Goal: Information Seeking & Learning: Learn about a topic

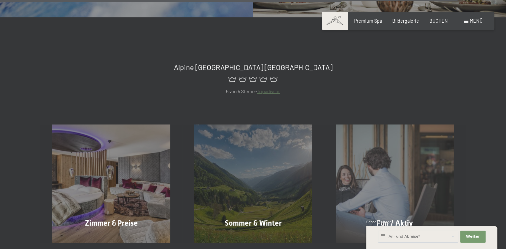
scroll to position [2674, 0]
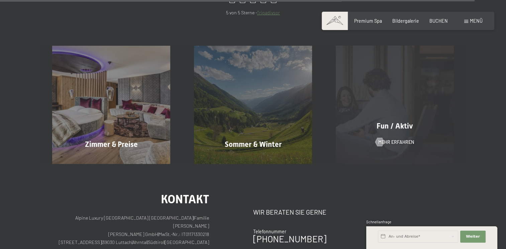
click at [399, 134] on div "Fun / Aktiv Mehr erfahren" at bounding box center [395, 105] width 142 height 118
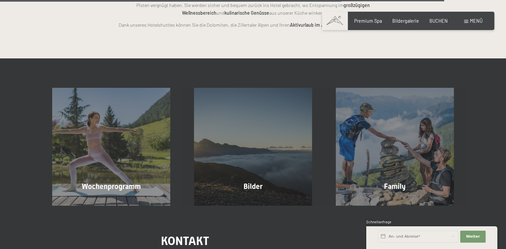
scroll to position [1471, 0]
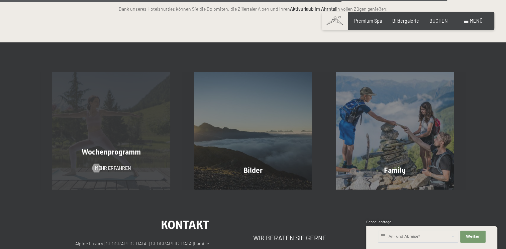
click at [156, 156] on div "Wochenprogramm Mehr erfahren" at bounding box center [111, 131] width 142 height 118
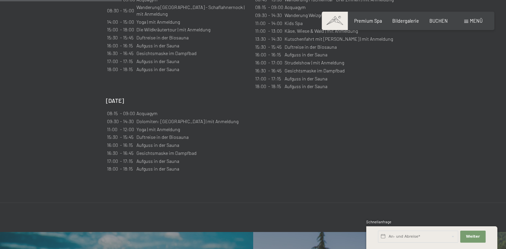
scroll to position [668, 0]
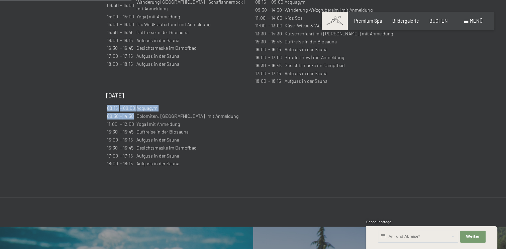
drag, startPoint x: 222, startPoint y: 105, endPoint x: 132, endPoint y: 103, distance: 89.3
click at [132, 103] on div "[DATE] 08:15 - 09:00 [GEOGRAPHIC_DATA] 09:30 - 14:30 Dolomiten: [GEOGRAPHIC_DAT…" at bounding box center [177, 130] width 142 height 77
drag, startPoint x: 132, startPoint y: 103, endPoint x: 136, endPoint y: 109, distance: 7.5
click at [136, 121] on td "Yoga | mit Anmeldung" at bounding box center [187, 124] width 103 height 7
click at [236, 126] on div "[DATE] 08:15 - 09:00 [GEOGRAPHIC_DATA] 09:30 - 14:30 Dolomiten: [GEOGRAPHIC_DAT…" at bounding box center [177, 130] width 142 height 77
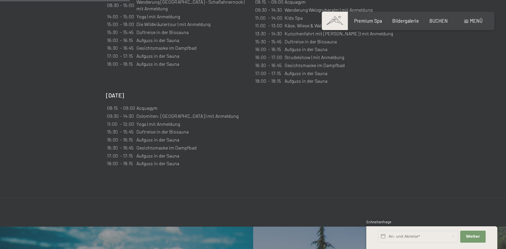
scroll to position [602, 0]
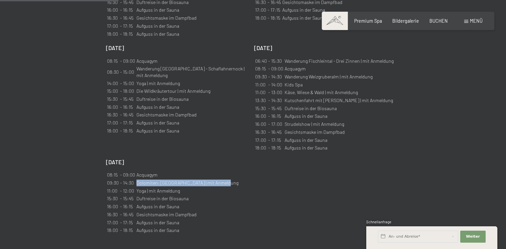
drag, startPoint x: 136, startPoint y: 172, endPoint x: 220, endPoint y: 171, distance: 83.9
click at [220, 179] on td "Dolomiten: [GEOGRAPHIC_DATA] | mit Anmeldung" at bounding box center [187, 182] width 103 height 7
drag, startPoint x: 220, startPoint y: 171, endPoint x: 210, endPoint y: 171, distance: 10.0
copy td "Dolomiten: [GEOGRAPHIC_DATA] | mit Anmeldung"
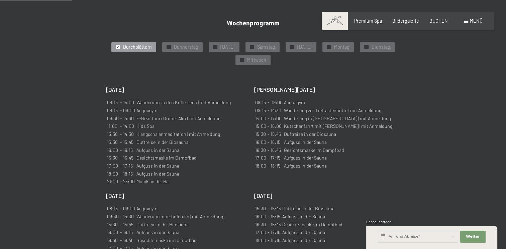
scroll to position [368, 0]
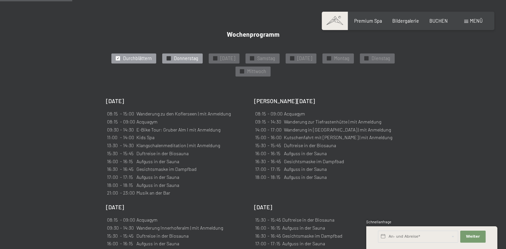
click at [196, 55] on span "Donnerstag" at bounding box center [186, 58] width 24 height 7
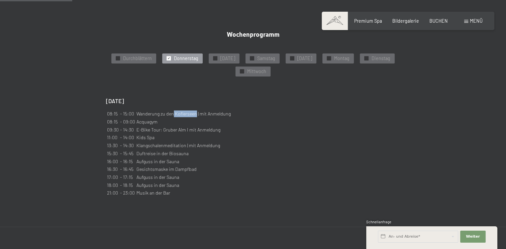
drag, startPoint x: 172, startPoint y: 107, endPoint x: 194, endPoint y: 107, distance: 21.4
click at [194, 110] on td "Wanderung zu den Koflerseen | mit Anmeldung" at bounding box center [183, 113] width 95 height 7
copy td "Koflerseen"
